Goal: Task Accomplishment & Management: Manage account settings

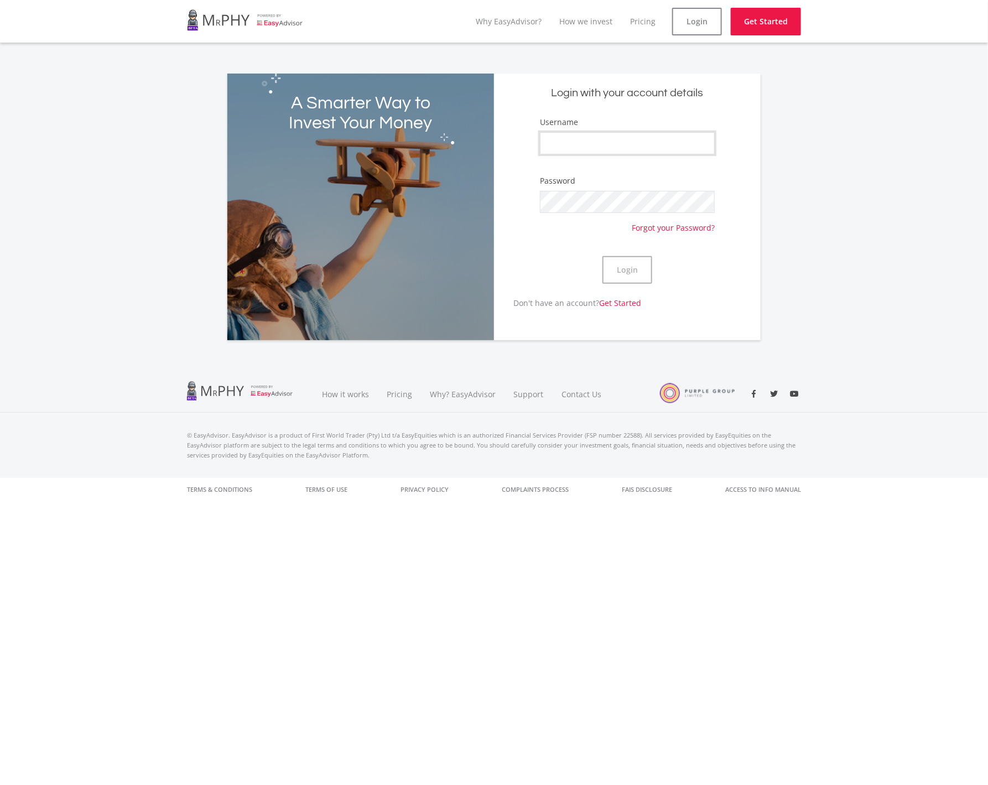
click at [594, 134] on input "Username" at bounding box center [627, 143] width 175 height 22
type input "Aubrey97"
click at [596, 188] on div "Password Forgot your Password?" at bounding box center [627, 204] width 175 height 58
click at [602, 256] on button "Login" at bounding box center [627, 270] width 50 height 28
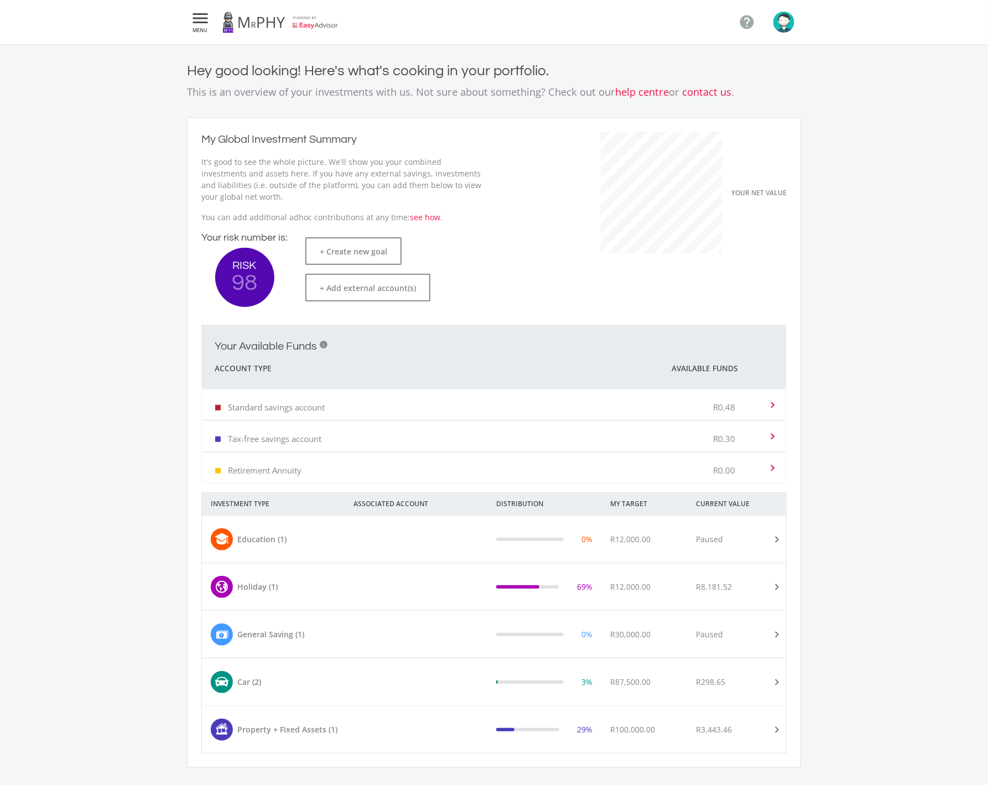
click at [196, 17] on icon "" at bounding box center [200, 18] width 20 height 13
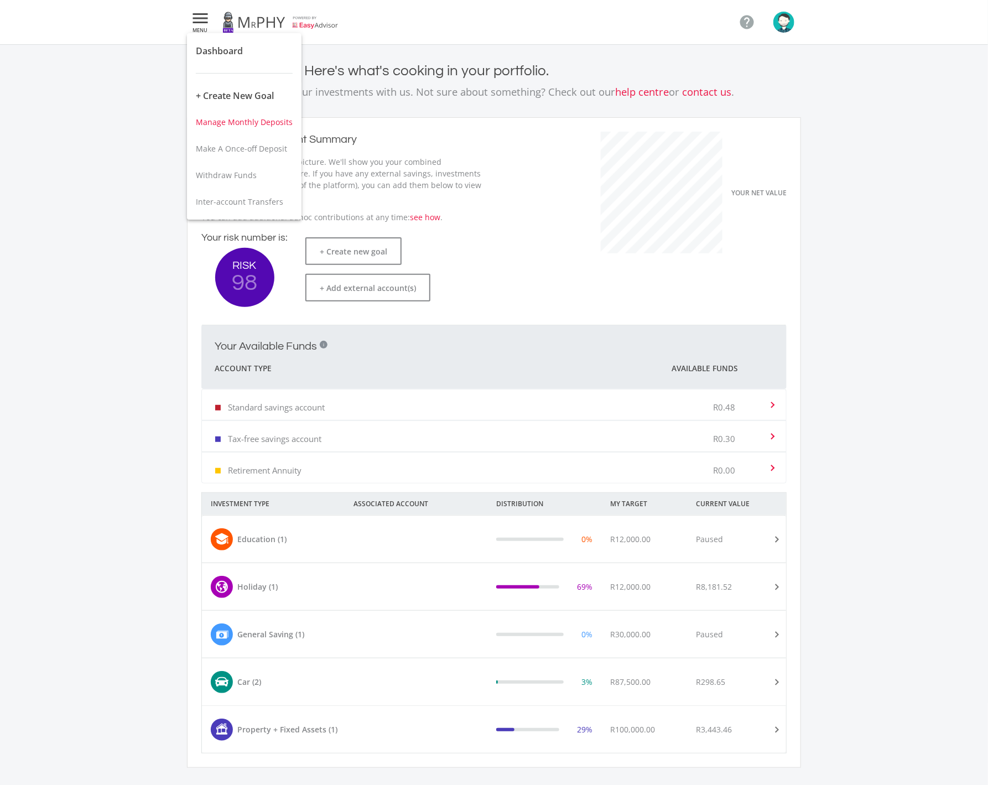
click at [251, 110] on button "Manage Monthly Deposits" at bounding box center [244, 122] width 114 height 27
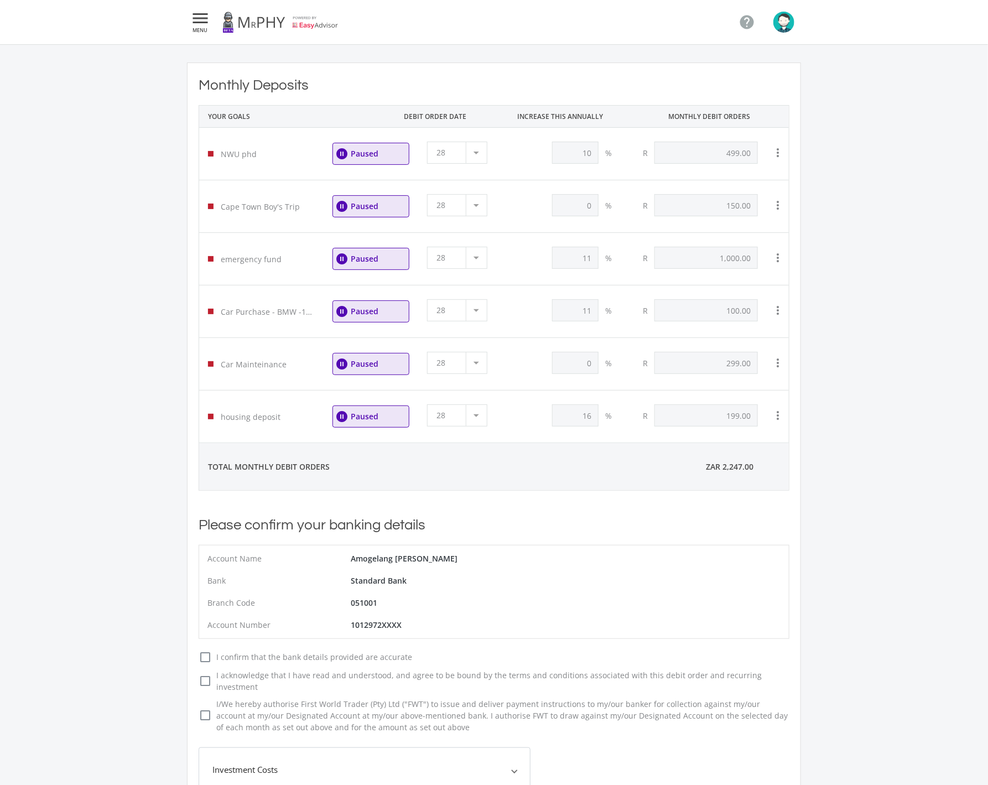
click at [268, 27] on link at bounding box center [280, 22] width 116 height 31
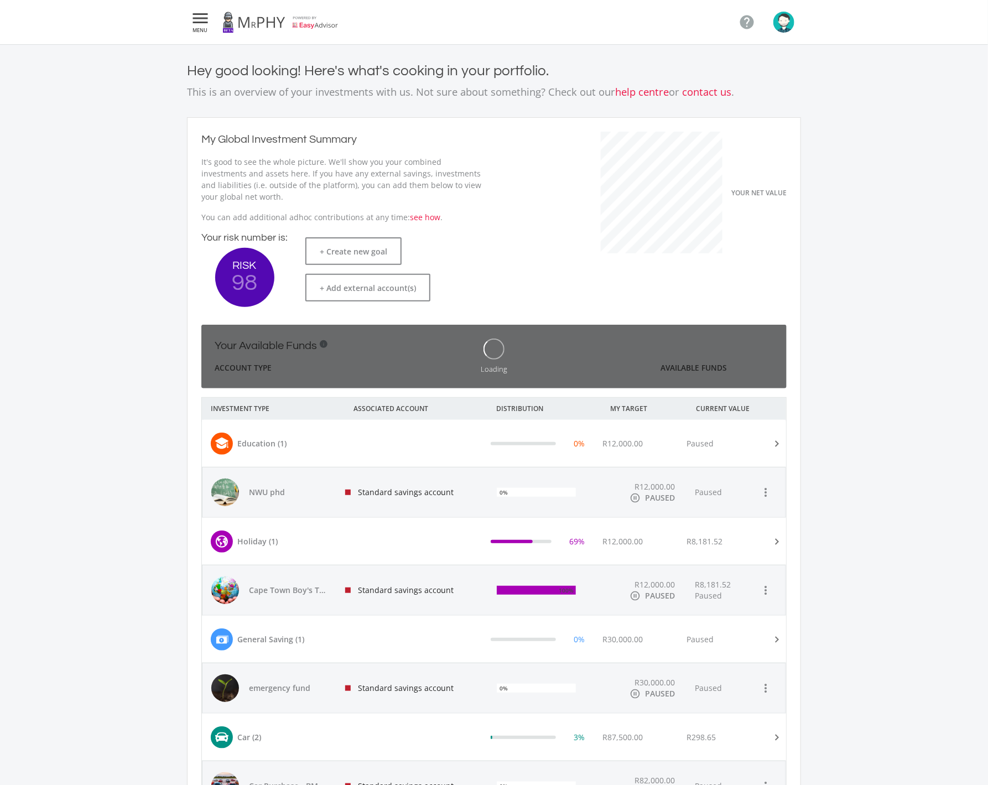
scroll to position [175, 303]
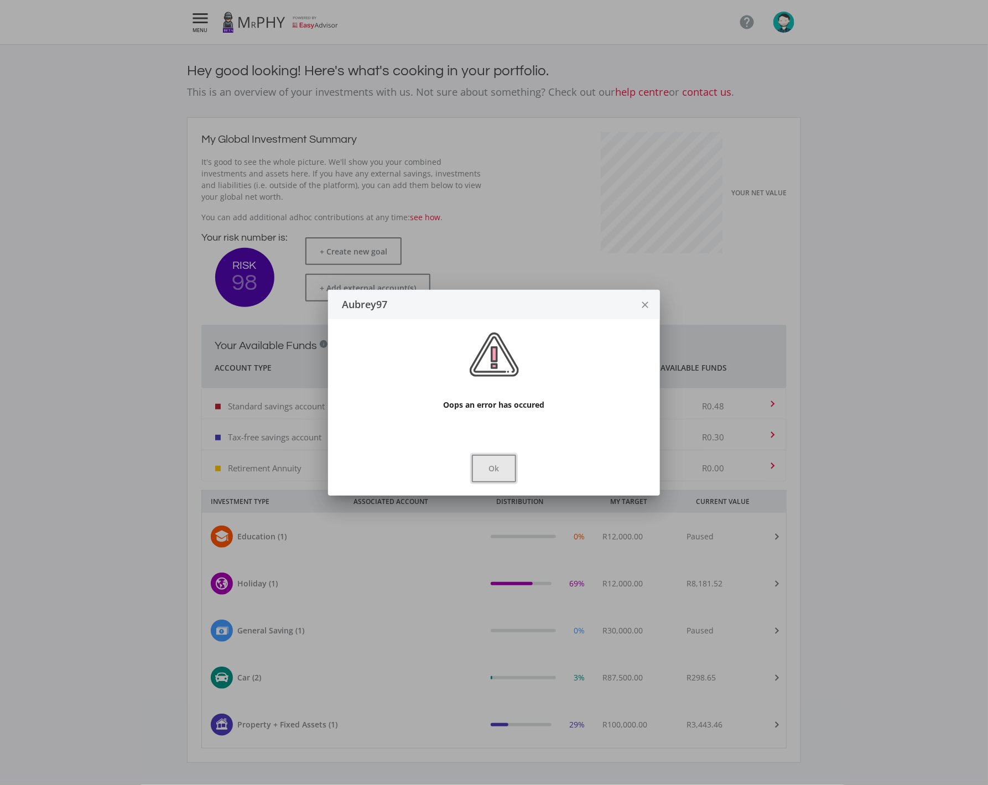
click at [496, 466] on button "Ok" at bounding box center [494, 469] width 44 height 28
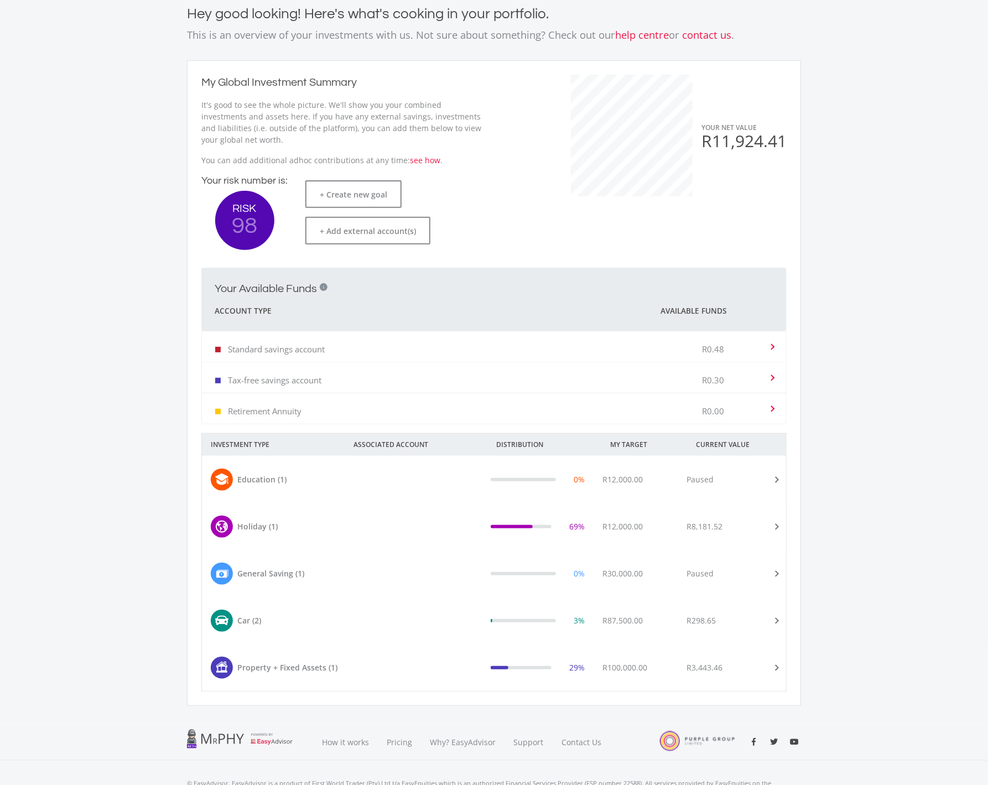
scroll to position [83, 0]
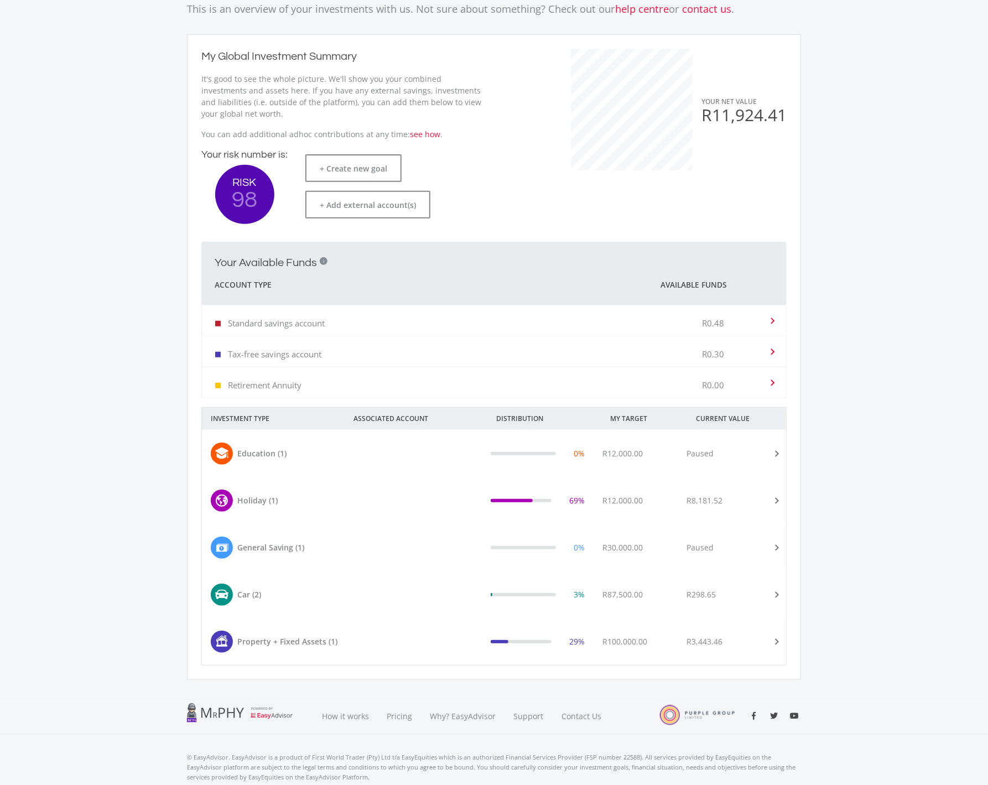
click at [654, 586] on div "R87,500.00" at bounding box center [635, 594] width 84 height 22
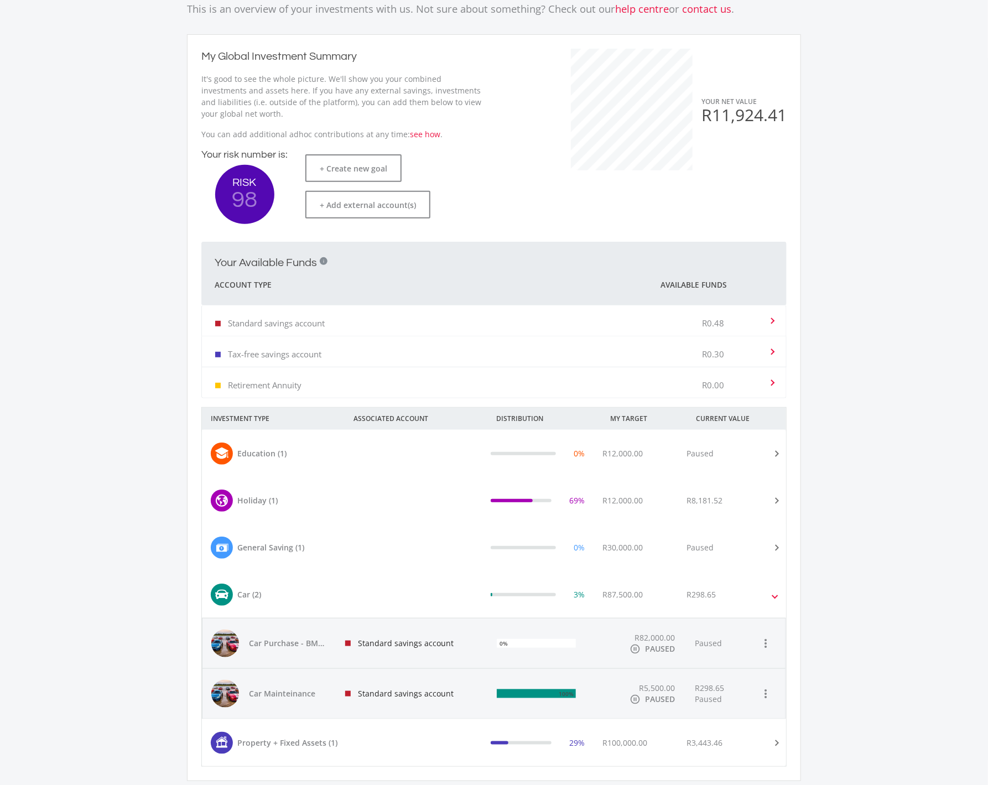
click at [362, 543] on div "General Saving (1)" at bounding box center [286, 547] width 168 height 22
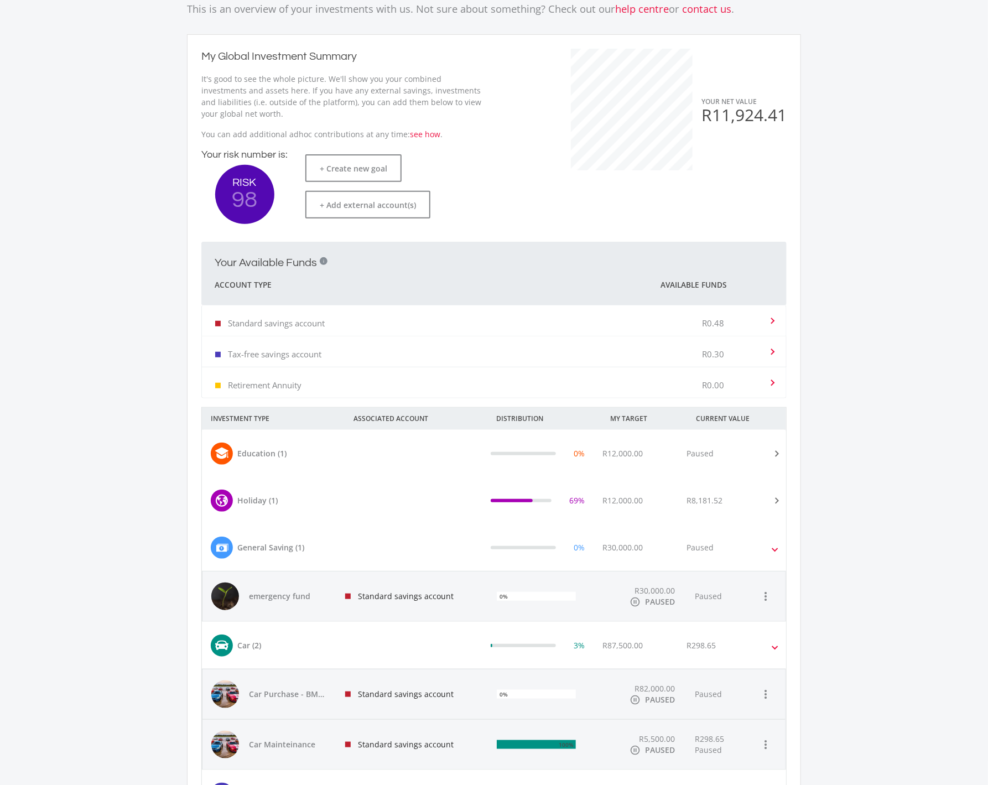
click at [351, 543] on div "General Saving (1)" at bounding box center [286, 547] width 168 height 22
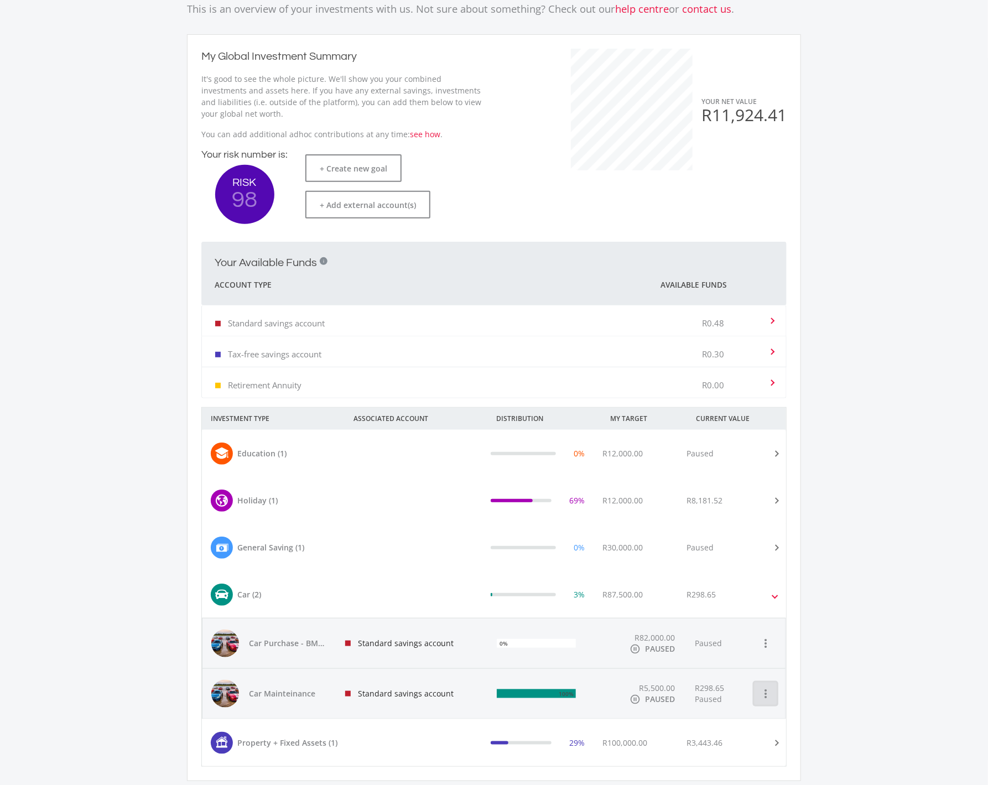
click at [760, 702] on button "more_vert" at bounding box center [765, 693] width 22 height 22
click at [810, 558] on button "View Goal" at bounding box center [813, 561] width 119 height 27
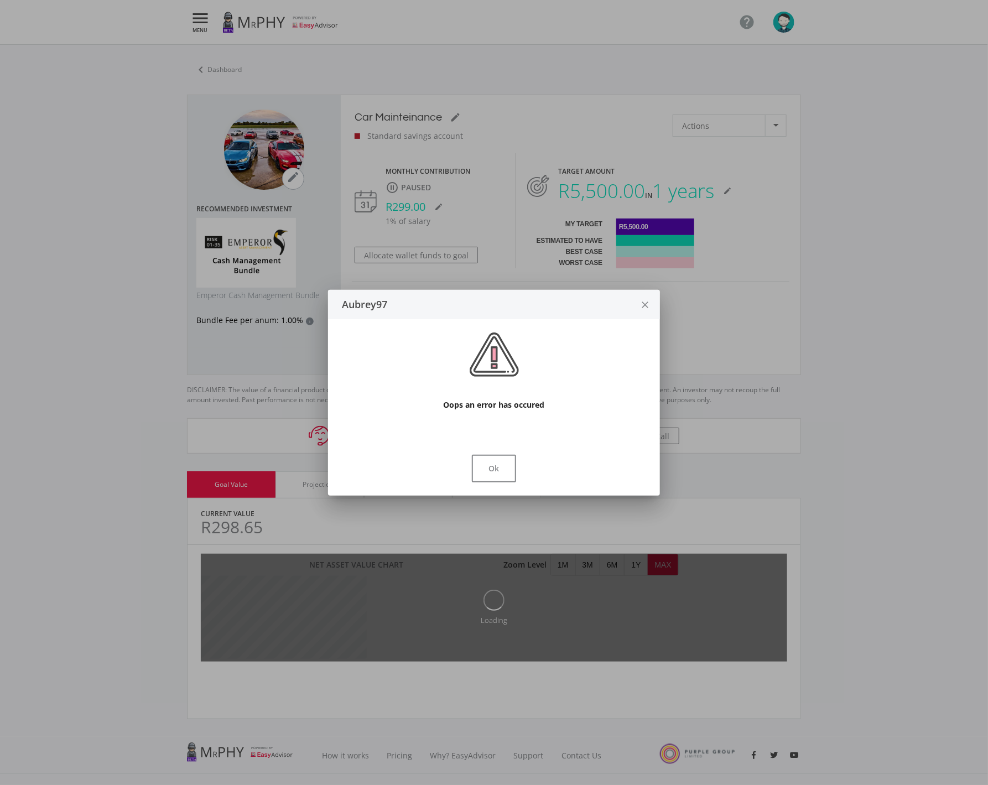
click at [518, 475] on div "Ok" at bounding box center [493, 469] width 305 height 28
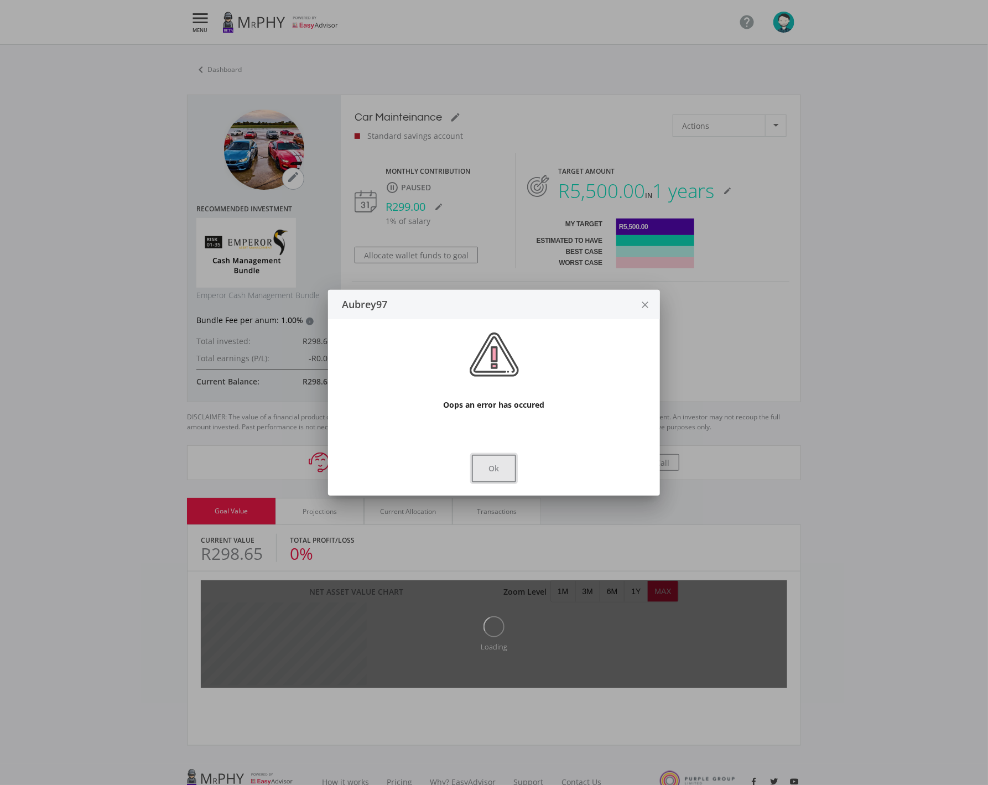
click at [473, 473] on button "Ok" at bounding box center [494, 469] width 44 height 28
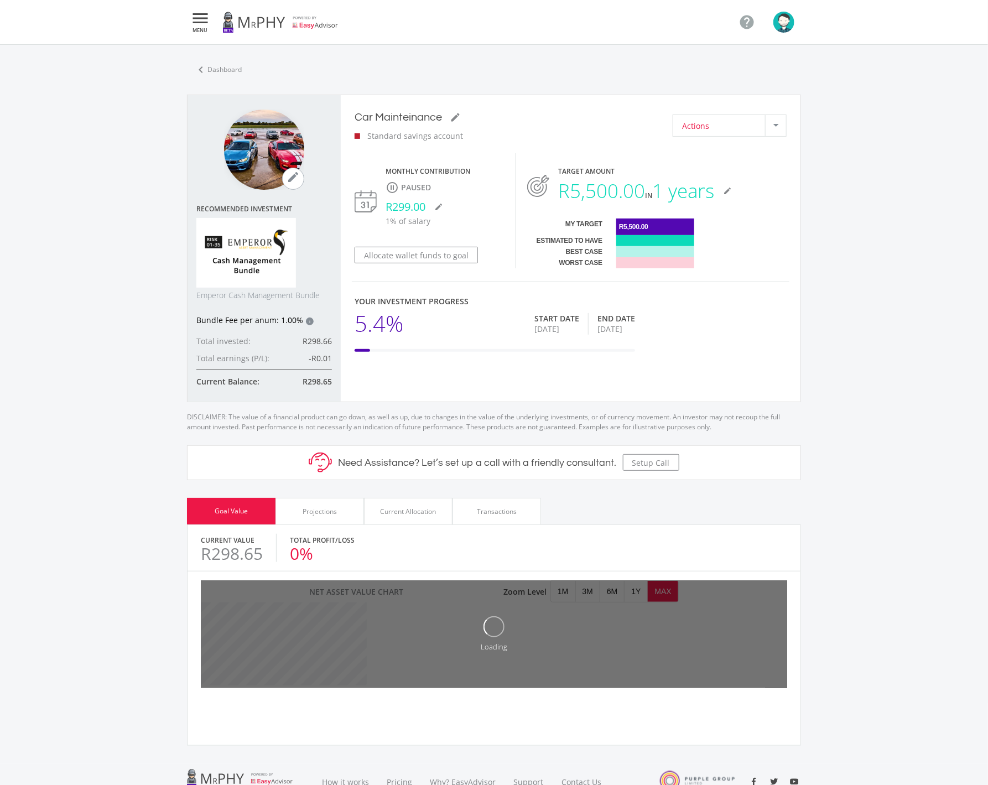
click at [716, 117] on div "Actions" at bounding box center [723, 125] width 83 height 21
click at [719, 137] on span "Resume this Goal" at bounding box center [740, 139] width 119 height 15
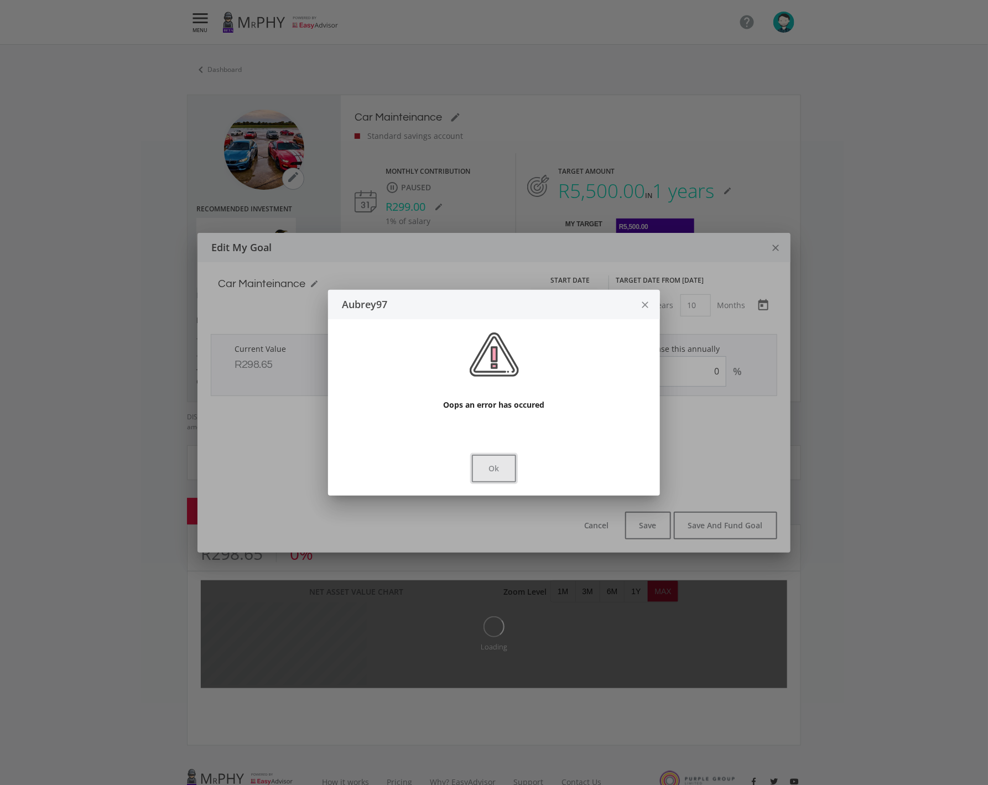
click at [473, 455] on button "Ok" at bounding box center [494, 469] width 44 height 28
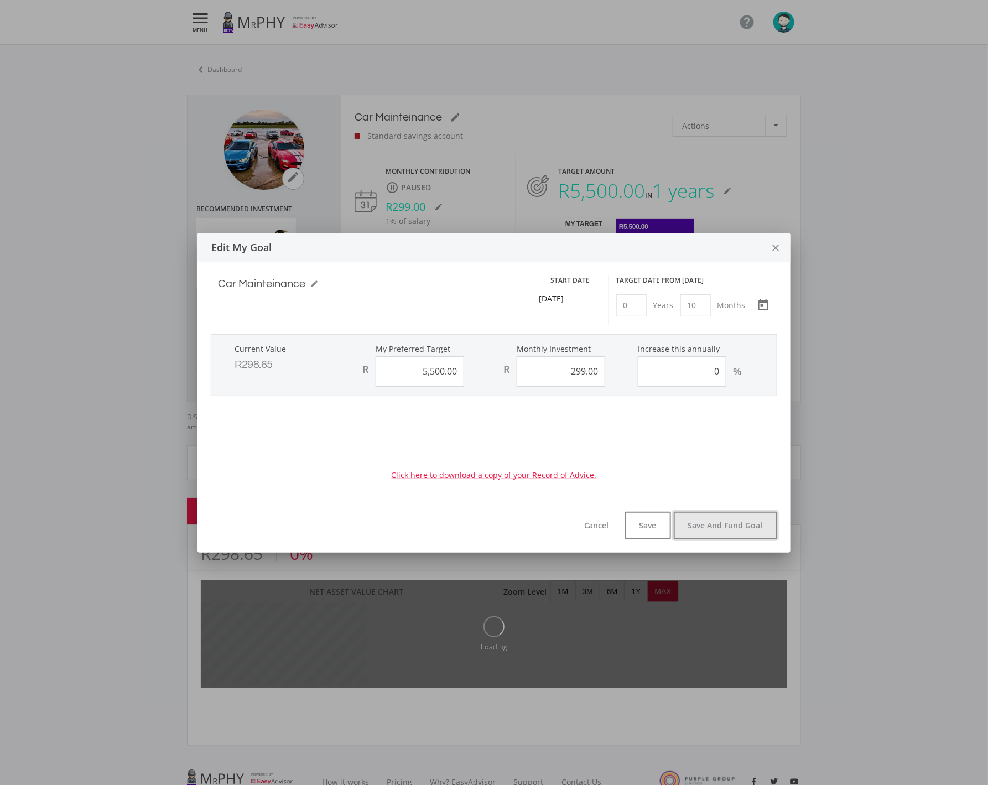
click at [702, 526] on button "Save And Fund Goal" at bounding box center [725, 526] width 103 height 28
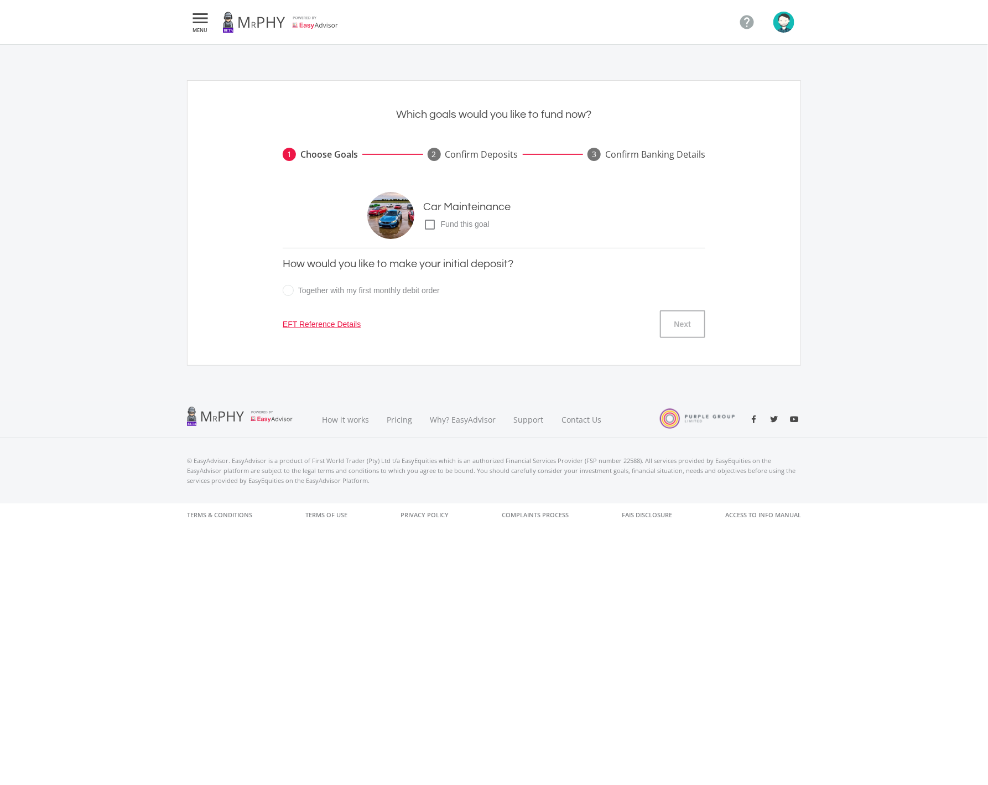
drag, startPoint x: 452, startPoint y: 227, endPoint x: 460, endPoint y: 227, distance: 7.7
click at [452, 227] on span "Fund this goal" at bounding box center [473, 224] width 74 height 12
click at [412, 220] on input "check_box_outline_blank check_box Fund this goal" at bounding box center [412, 220] width 0 height 0
click at [692, 333] on button "Next" at bounding box center [682, 324] width 45 height 28
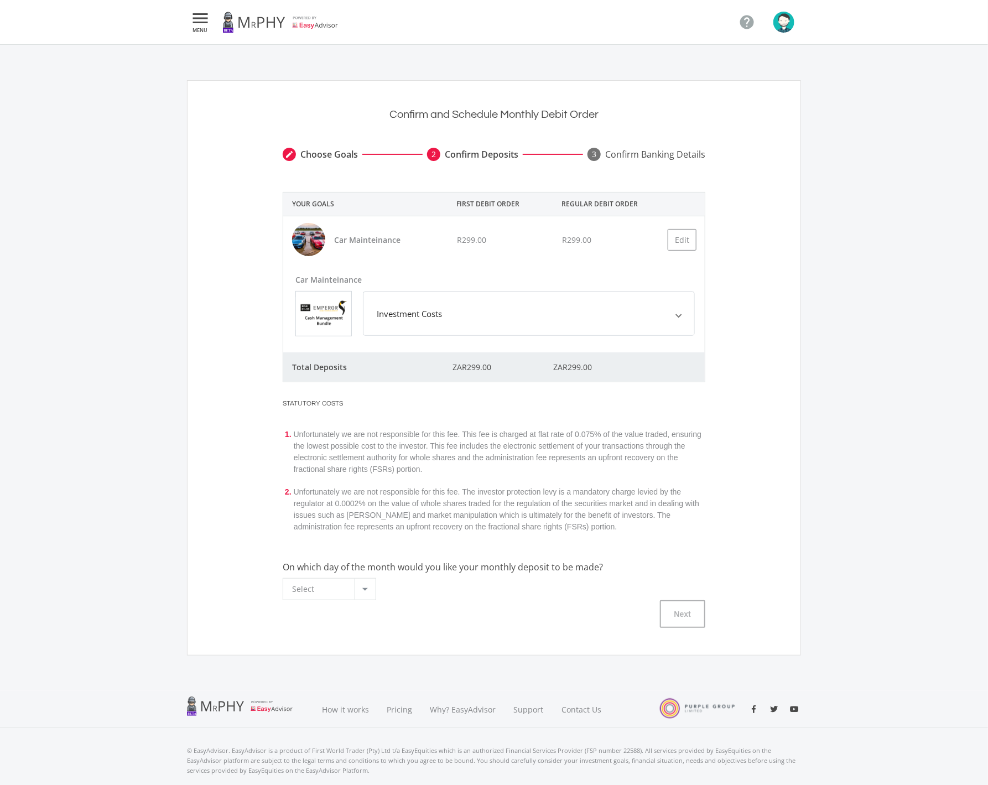
click at [326, 596] on div "Select" at bounding box center [323, 588] width 62 height 21
click at [346, 628] on span "28" at bounding box center [332, 634] width 78 height 15
click at [267, 19] on link at bounding box center [280, 22] width 116 height 31
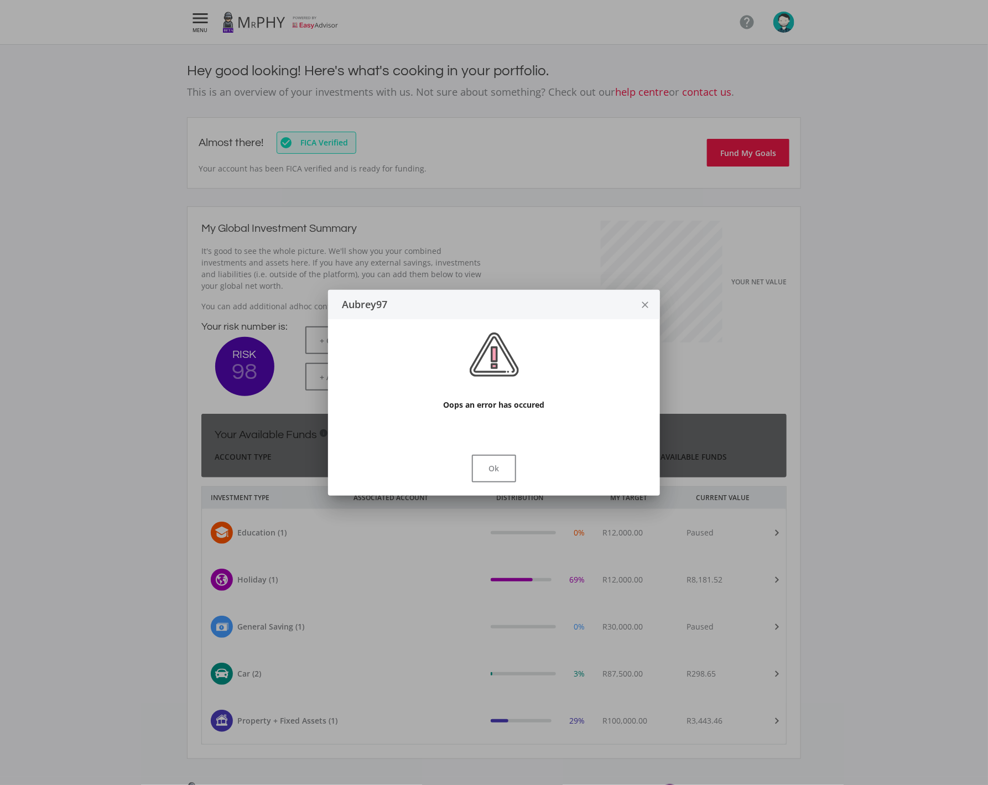
scroll to position [175, 303]
click at [501, 470] on button "Ok" at bounding box center [494, 469] width 44 height 28
